Goal: Check status: Check status

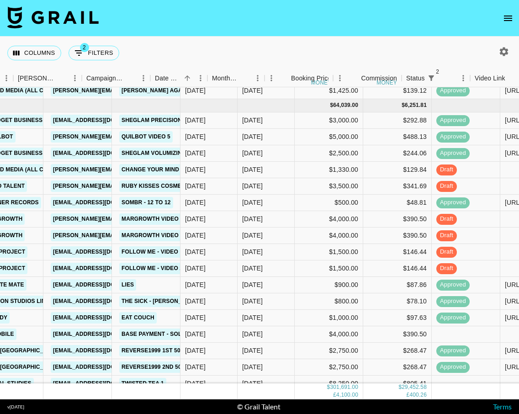
scroll to position [1205, 459]
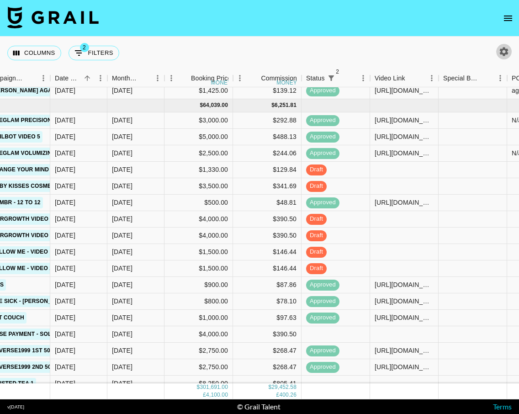
click at [505, 53] on icon "button" at bounding box center [504, 51] width 11 height 11
select select "[DATE]"
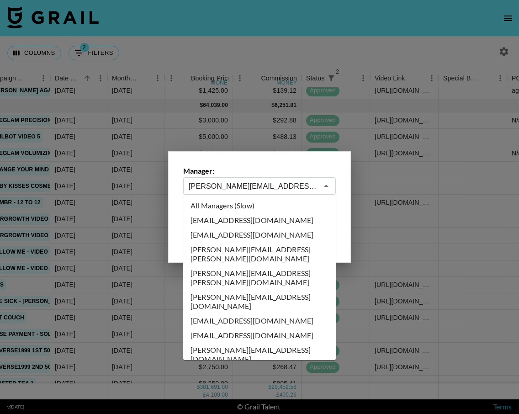
click at [201, 190] on input "[PERSON_NAME][EMAIL_ADDRESS][DOMAIN_NAME]" at bounding box center [253, 186] width 129 height 11
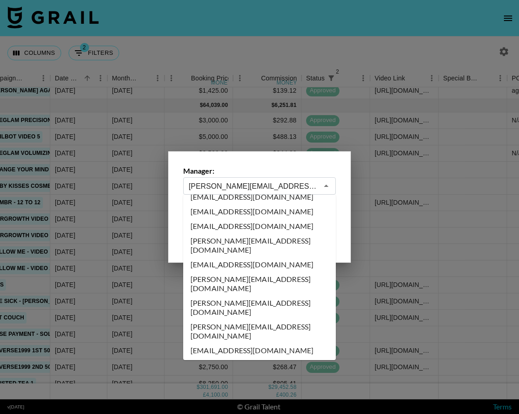
scroll to position [3731, 0]
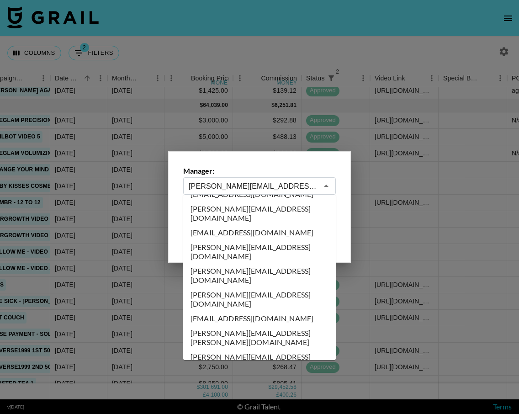
type input "[EMAIL_ADDRESS][DOMAIN_NAME]"
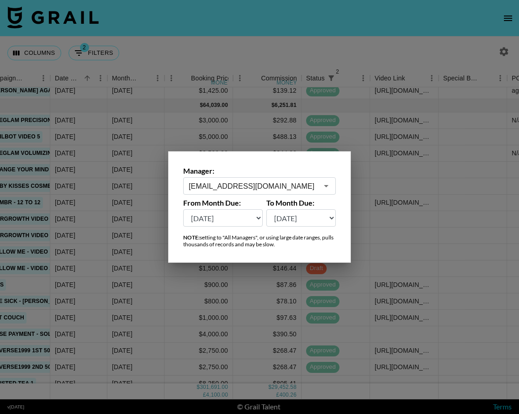
scroll to position [0, 459]
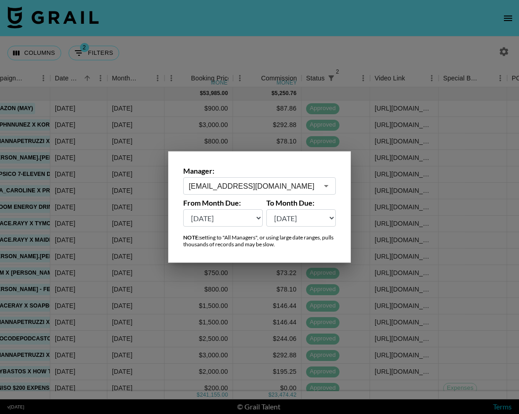
drag, startPoint x: 213, startPoint y: 24, endPoint x: 213, endPoint y: 33, distance: 9.6
click at [213, 24] on div at bounding box center [259, 207] width 519 height 414
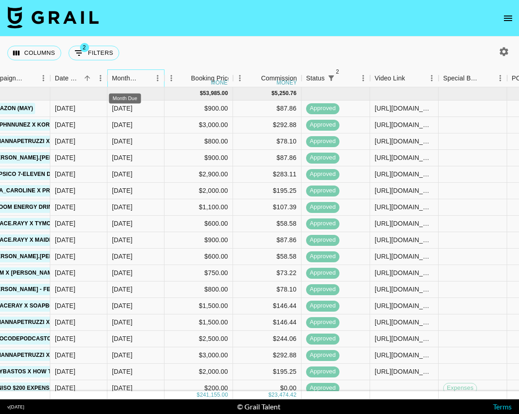
click at [133, 76] on div "Month Due" at bounding box center [125, 78] width 26 height 18
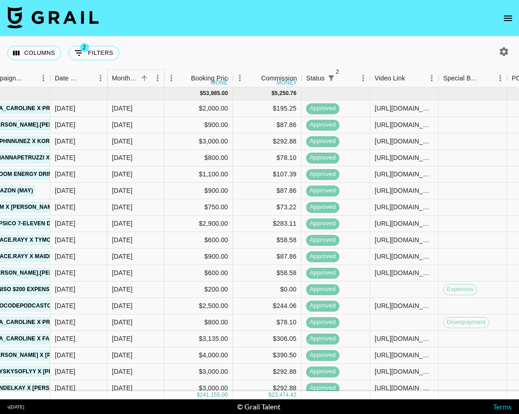
click at [140, 79] on icon "Sort" at bounding box center [144, 78] width 8 height 8
click at [146, 77] on icon "Sort" at bounding box center [144, 77] width 5 height 5
click at [85, 80] on icon "Sort" at bounding box center [87, 78] width 8 height 8
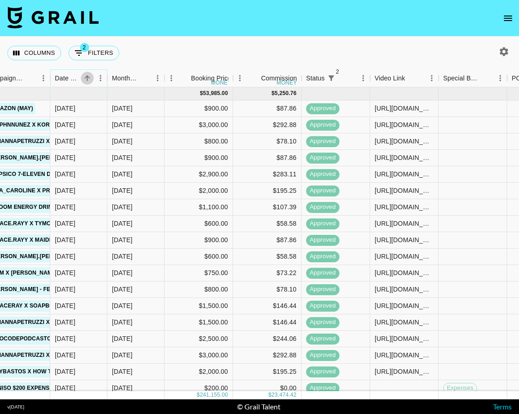
click at [85, 80] on icon "Sort" at bounding box center [87, 78] width 8 height 8
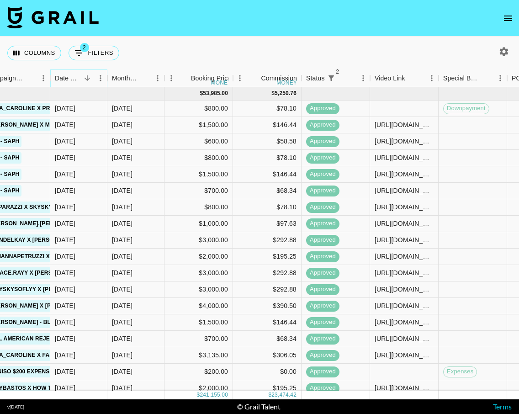
click at [85, 80] on icon "Sort" at bounding box center [87, 78] width 8 height 8
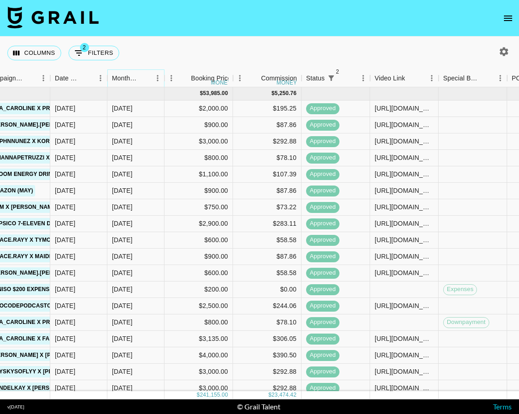
click at [142, 74] on button "Sort" at bounding box center [144, 78] width 13 height 13
click at [143, 77] on icon "Sort" at bounding box center [144, 78] width 8 height 8
click at [50, 22] on img at bounding box center [52, 17] width 91 height 22
click at [83, 81] on icon "Sort" at bounding box center [87, 78] width 8 height 8
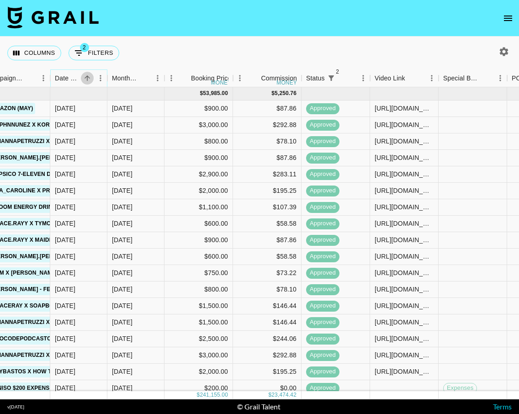
click at [83, 81] on icon "Sort" at bounding box center [87, 78] width 8 height 8
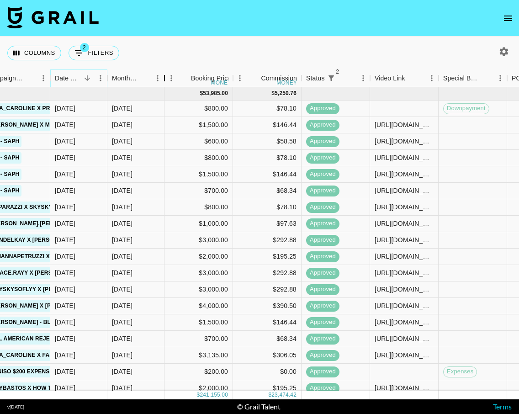
click at [165, 79] on div "Month Due" at bounding box center [164, 78] width 11 height 18
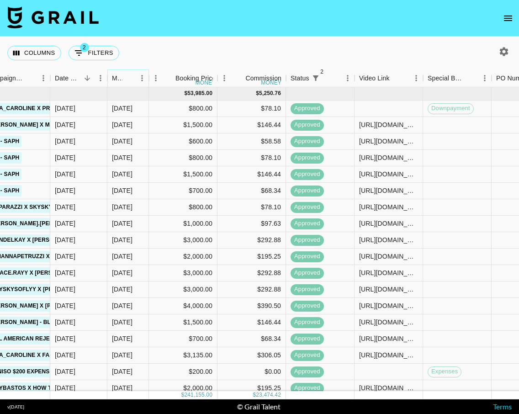
click at [132, 79] on icon "Sort" at bounding box center [129, 78] width 8 height 8
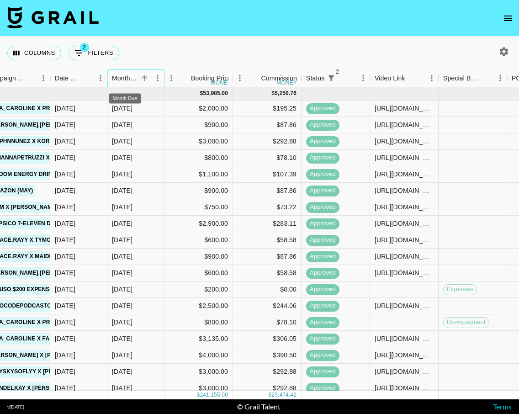
click at [132, 79] on div "Month Due" at bounding box center [125, 78] width 26 height 18
click at [143, 77] on icon "Sort" at bounding box center [144, 78] width 8 height 8
click at [143, 77] on icon "Sort" at bounding box center [144, 77] width 5 height 5
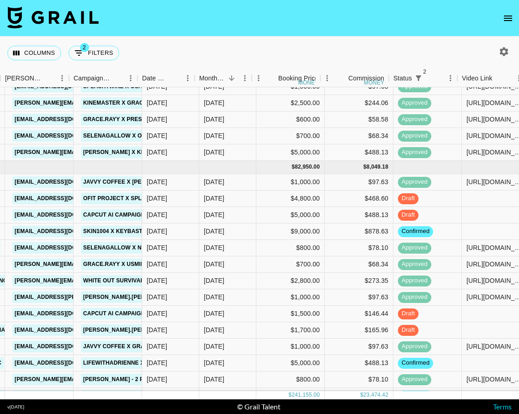
scroll to position [1200, 553]
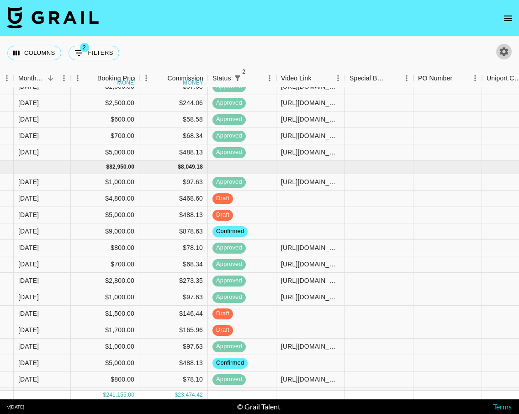
click at [505, 51] on icon "button" at bounding box center [504, 51] width 11 height 11
select select "[DATE]"
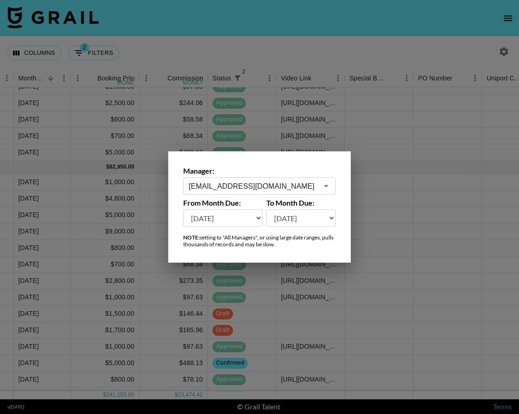
click at [267, 182] on input "[EMAIL_ADDRESS][DOMAIN_NAME]" at bounding box center [253, 186] width 129 height 11
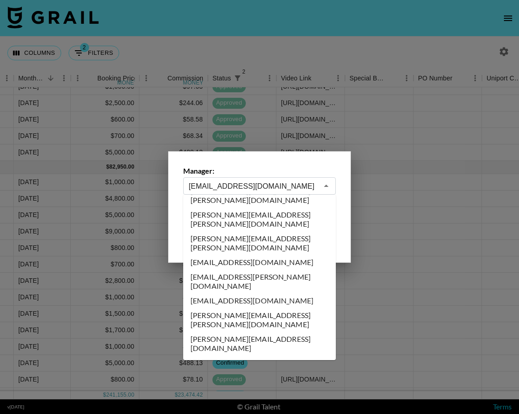
scroll to position [0, 0]
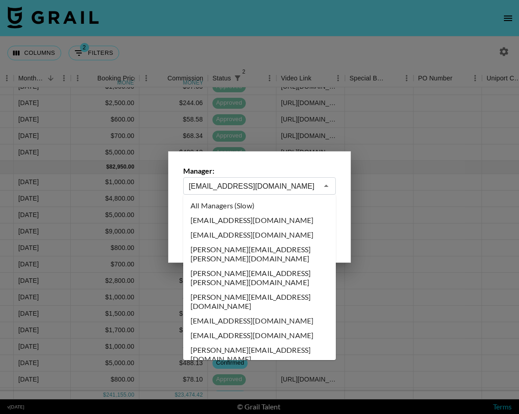
click at [239, 207] on li "All Managers (Slow)" at bounding box center [259, 205] width 153 height 15
type input "All Managers (Slow)"
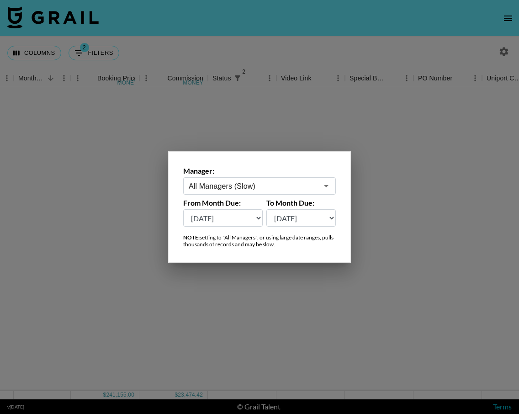
scroll to position [0, 553]
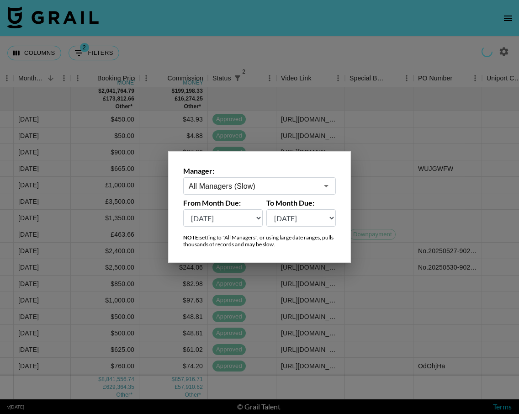
drag, startPoint x: 281, startPoint y: 33, endPoint x: 162, endPoint y: 63, distance: 122.0
click at [281, 33] on div at bounding box center [259, 207] width 519 height 414
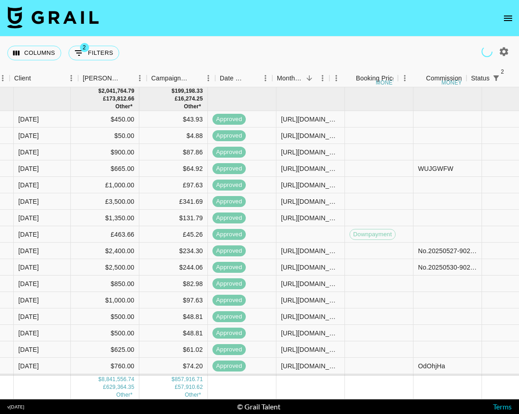
scroll to position [0, 294]
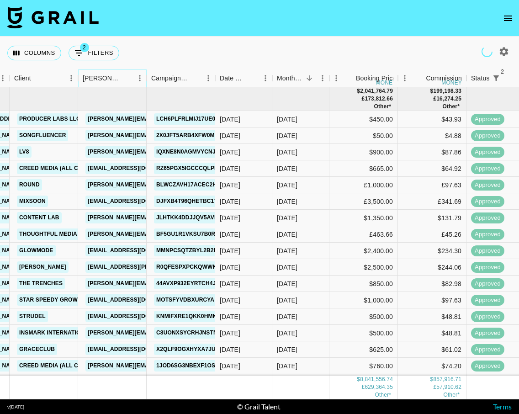
click at [124, 77] on icon "Sort" at bounding box center [126, 77] width 5 height 5
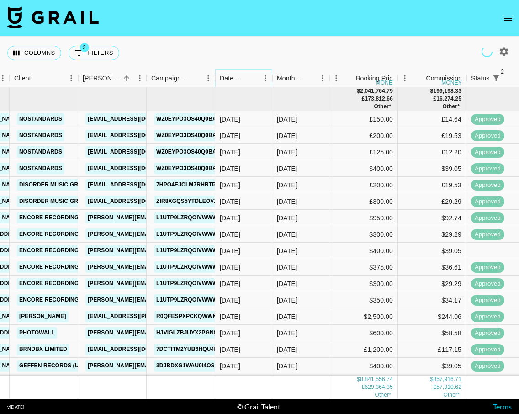
click at [247, 76] on button "Sort" at bounding box center [252, 78] width 13 height 13
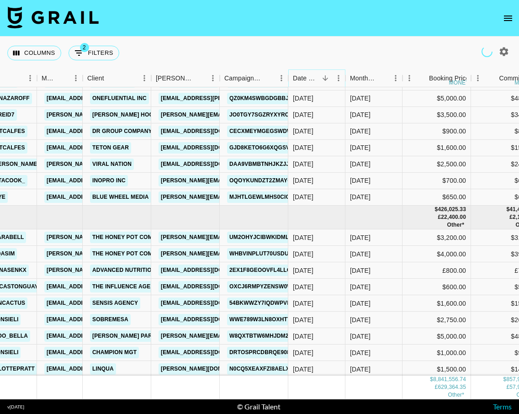
scroll to position [109050, 221]
